Goal: Find specific page/section: Find specific page/section

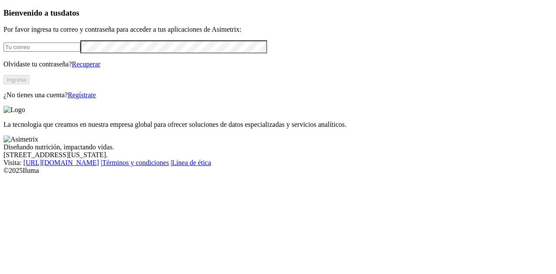
click at [47, 52] on input "email" at bounding box center [41, 47] width 77 height 9
type input "dirlevantezona15@avsasa.com"
click input "submit" at bounding box center [0, 0] width 0 height 0
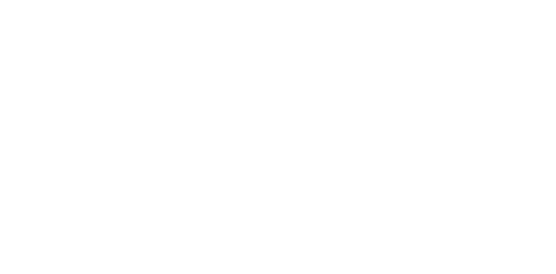
click at [18, 16] on icon at bounding box center [16, 177] width 27 height 348
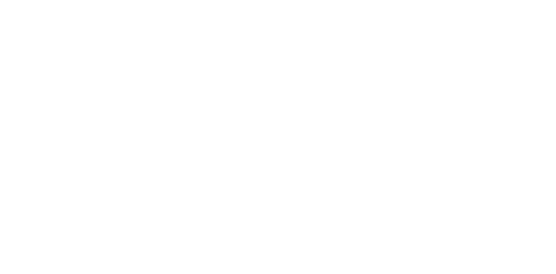
click at [17, 11] on icon at bounding box center [16, 177] width 27 height 348
